Goal: Find specific page/section: Find specific page/section

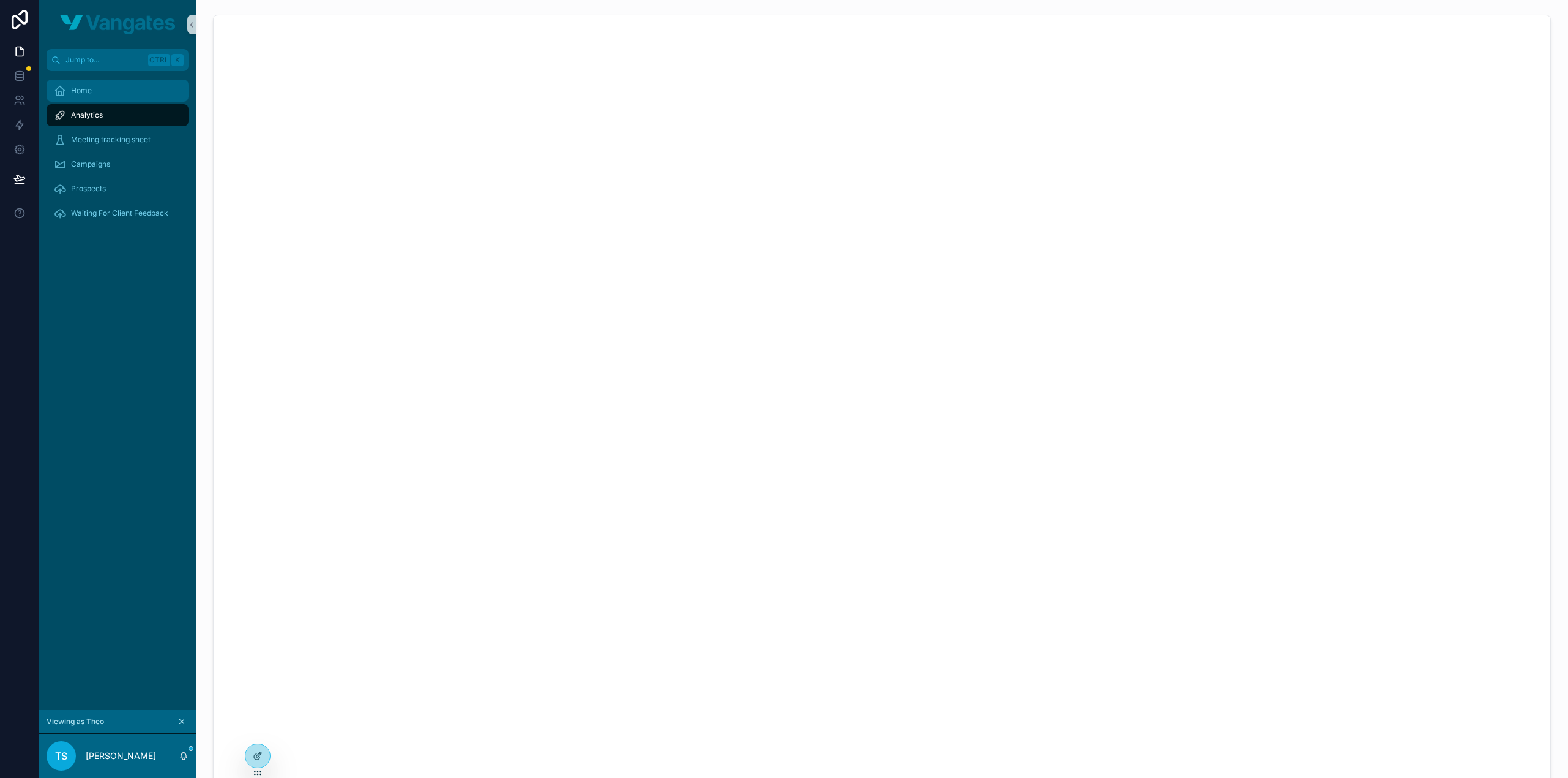
click at [83, 90] on span "Home" at bounding box center [81, 91] width 21 height 10
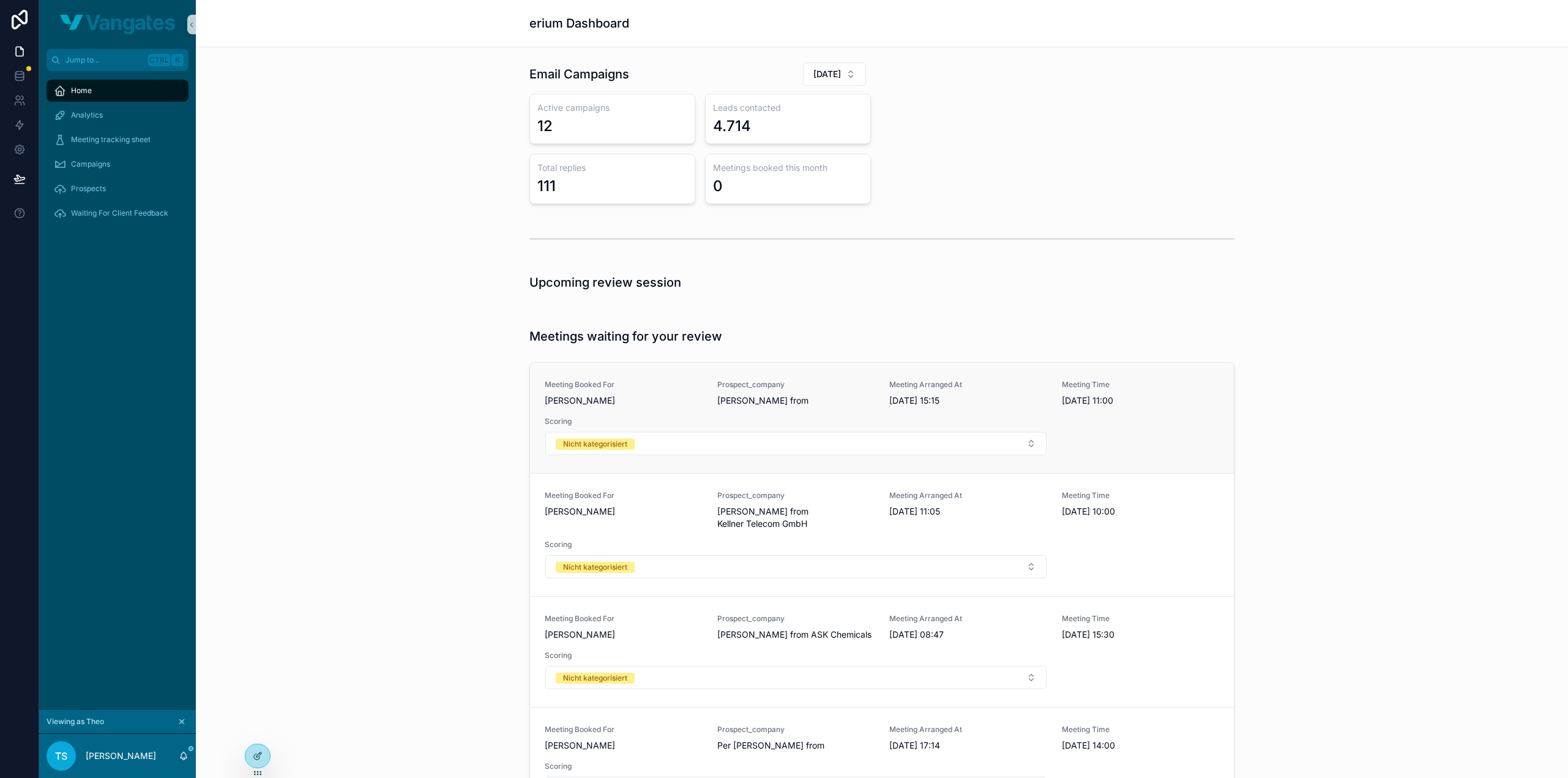
click at [733, 394] on span "[PERSON_NAME] from" at bounding box center [796, 400] width 158 height 12
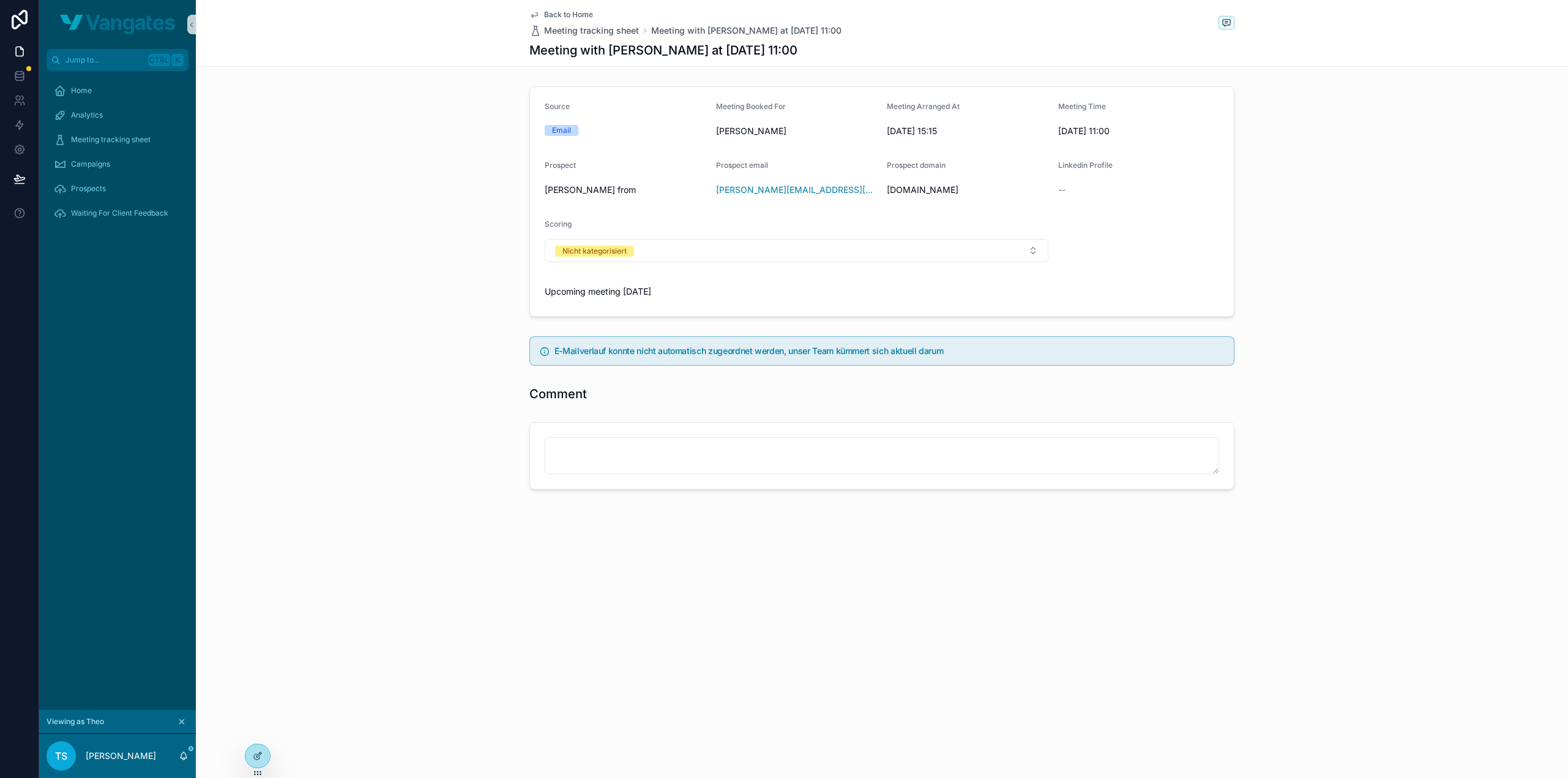
click at [408, 222] on div "Source Email Meeting Booked For [PERSON_NAME] Meeting Arranged At [DATE] 15:15 …" at bounding box center [881, 201] width 1372 height 240
click at [345, 186] on div "Source Email Meeting Booked For [PERSON_NAME] Meeting Arranged At [DATE] 15:15 …" at bounding box center [881, 201] width 1372 height 240
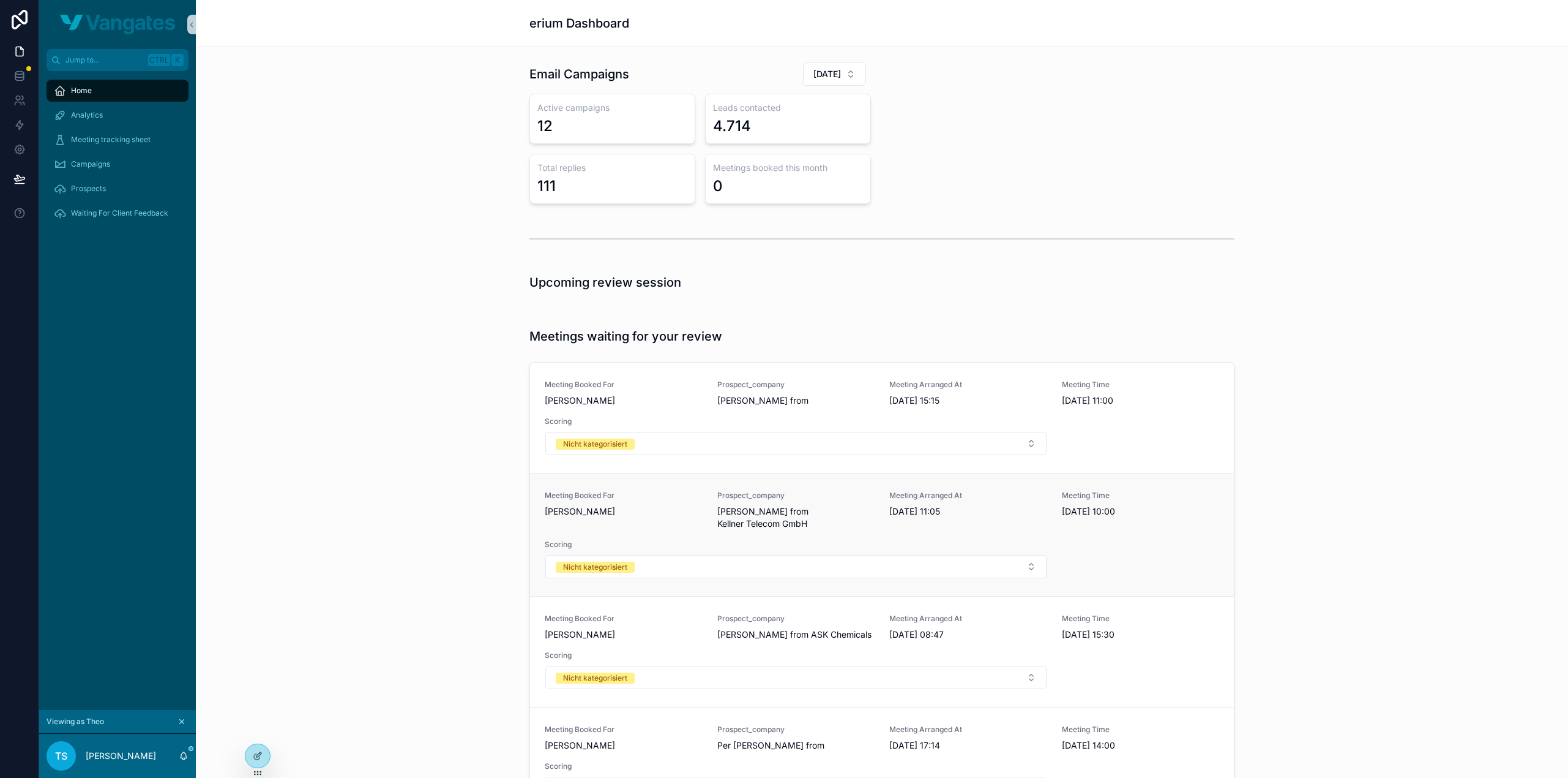
click at [717, 509] on span "[PERSON_NAME] from Kellner Telecom GmbH" at bounding box center [796, 517] width 158 height 25
